Goal: Task Accomplishment & Management: Use online tool/utility

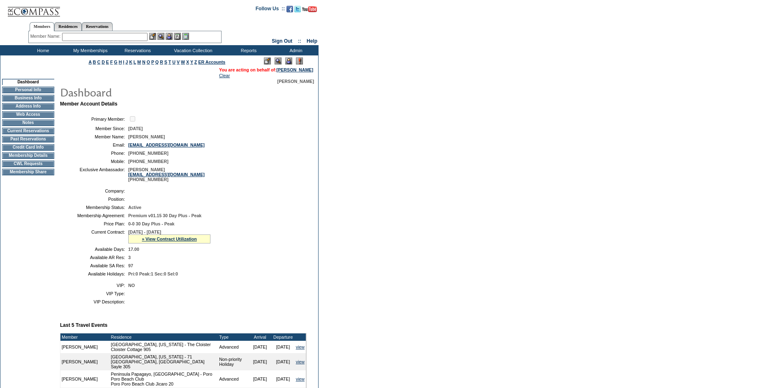
click at [28, 167] on td "CWL Requests" at bounding box center [28, 164] width 52 height 7
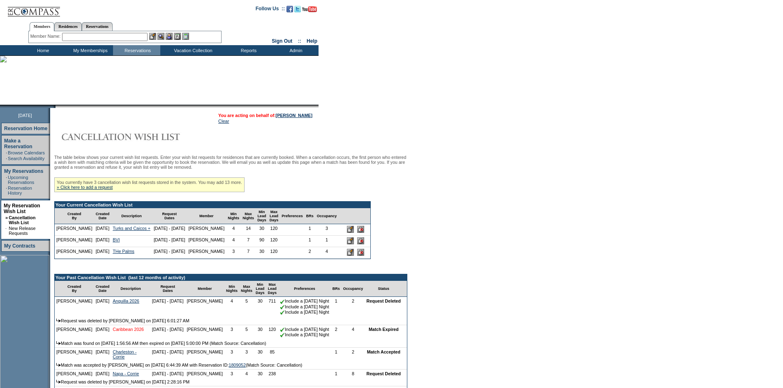
click at [113, 332] on link "Caribbean 2026" at bounding box center [128, 329] width 31 height 5
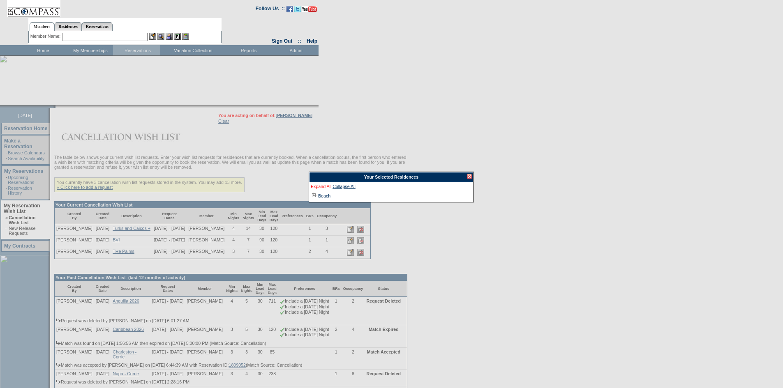
click at [323, 191] on link "Expand All" at bounding box center [321, 187] width 21 height 7
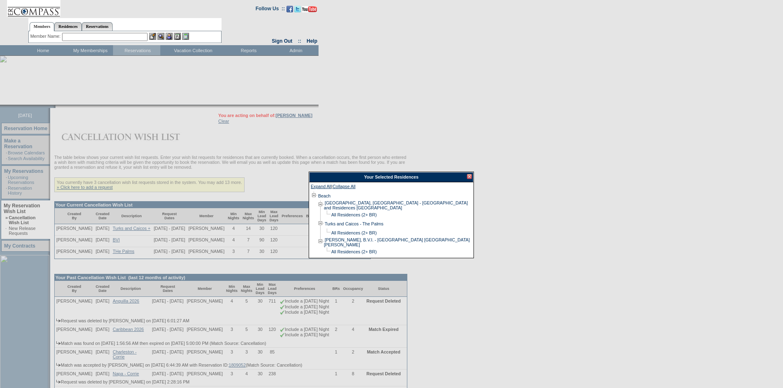
click at [467, 177] on div at bounding box center [469, 176] width 5 height 5
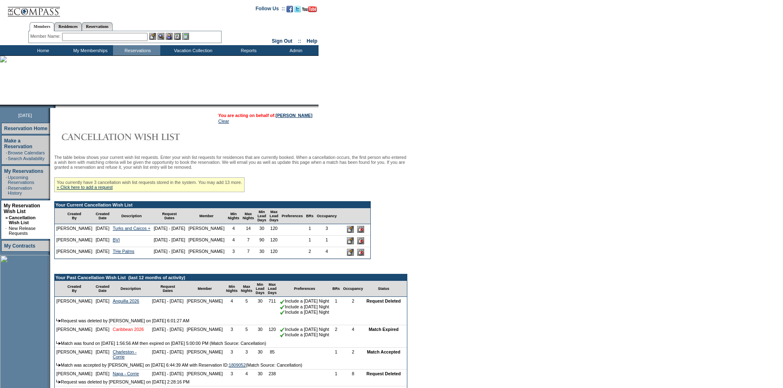
click at [118, 332] on link "Caribbean 2026" at bounding box center [128, 329] width 31 height 5
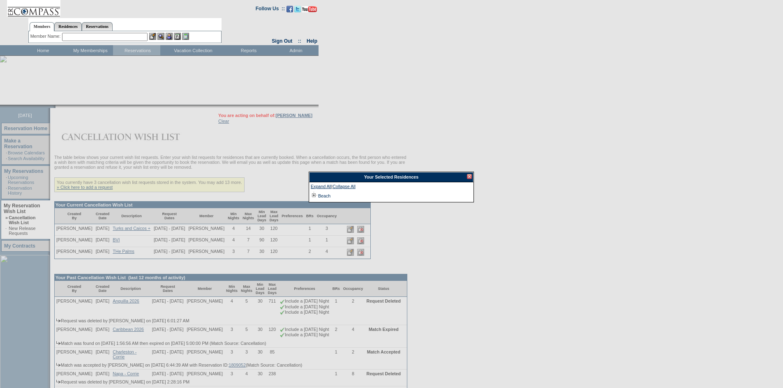
click at [325, 199] on td "Beach" at bounding box center [323, 195] width 13 height 9
click at [469, 177] on div at bounding box center [469, 176] width 5 height 5
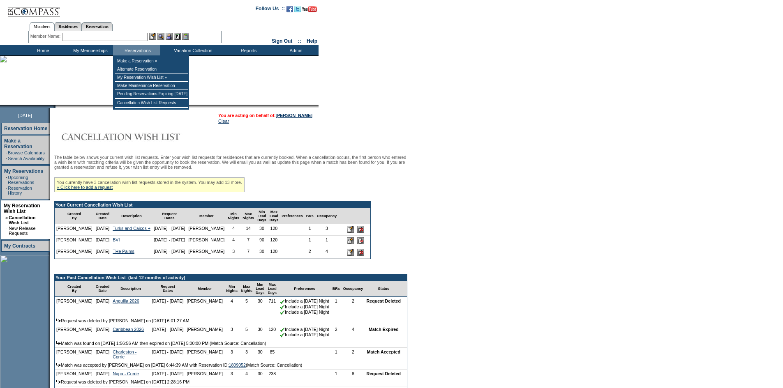
click at [126, 39] on input "text" at bounding box center [104, 37] width 85 height 8
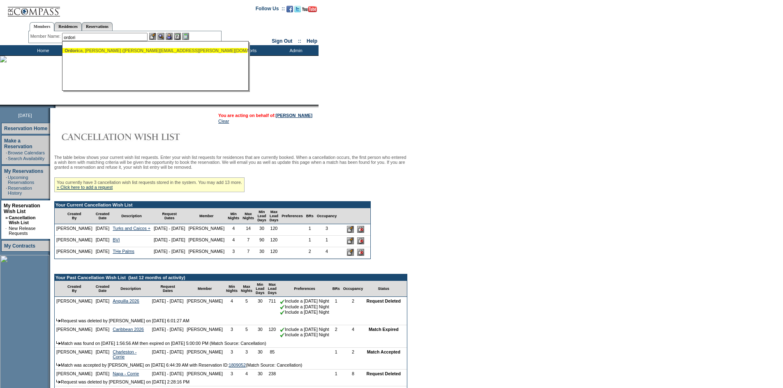
click at [126, 51] on div "Ordori ca, [PERSON_NAME] ([PERSON_NAME][EMAIL_ADDRESS][PERSON_NAME][DOMAIN_NAME…" at bounding box center [154, 50] width 181 height 5
type input "[PERSON_NAME] ([PERSON_NAME][EMAIL_ADDRESS][PERSON_NAME][DOMAIN_NAME])"
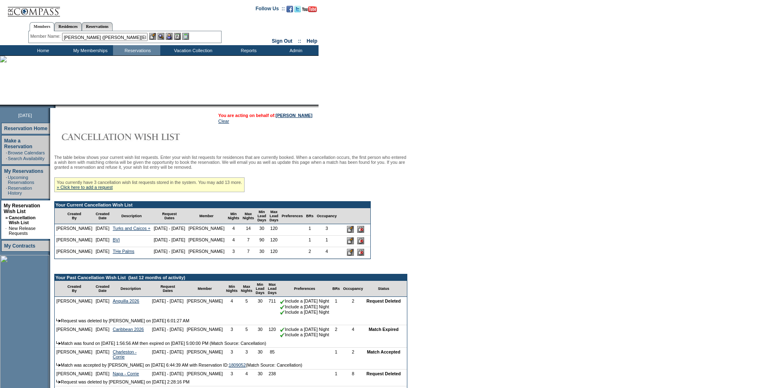
click at [163, 35] on img at bounding box center [160, 36] width 7 height 7
